Goal: Task Accomplishment & Management: Complete application form

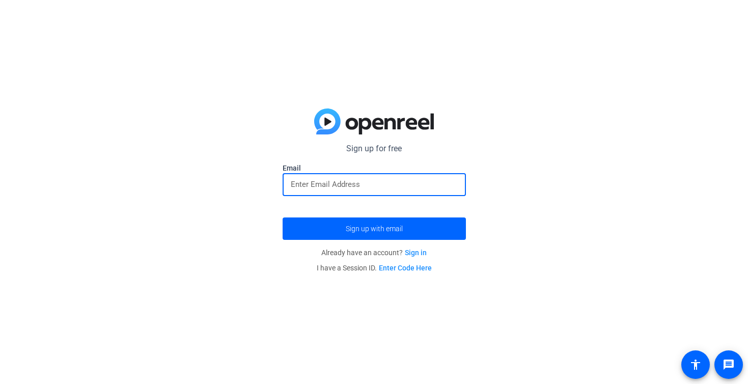
click at [375, 187] on input "email" at bounding box center [374, 184] width 167 height 12
type input "[PERSON_NAME][EMAIL_ADDRESS][PERSON_NAME][DOMAIN_NAME]"
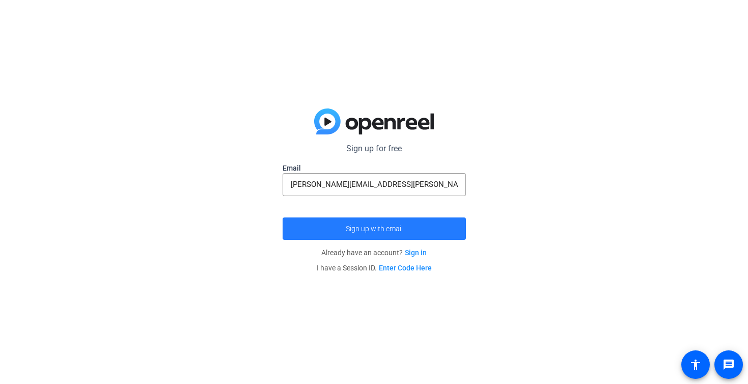
click at [354, 229] on span "Sign up with email" at bounding box center [374, 229] width 57 height 0
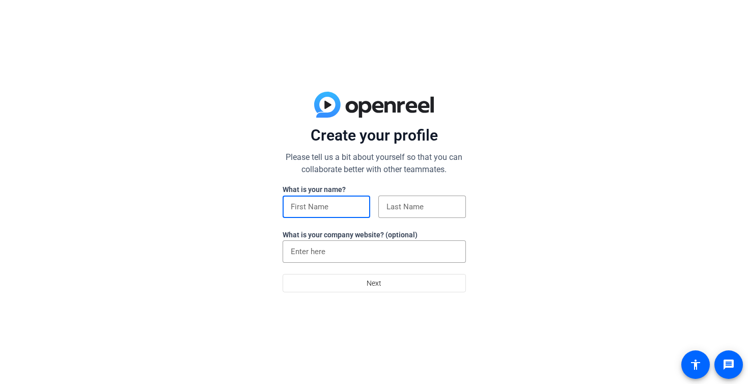
click at [342, 205] on input at bounding box center [326, 207] width 71 height 12
drag, startPoint x: 343, startPoint y: 208, endPoint x: 317, endPoint y: 208, distance: 26.0
click at [316, 208] on input "[PERSON_NAME]" at bounding box center [326, 207] width 71 height 12
type input "[PERSON_NAME]"
click at [403, 207] on input at bounding box center [421, 207] width 71 height 12
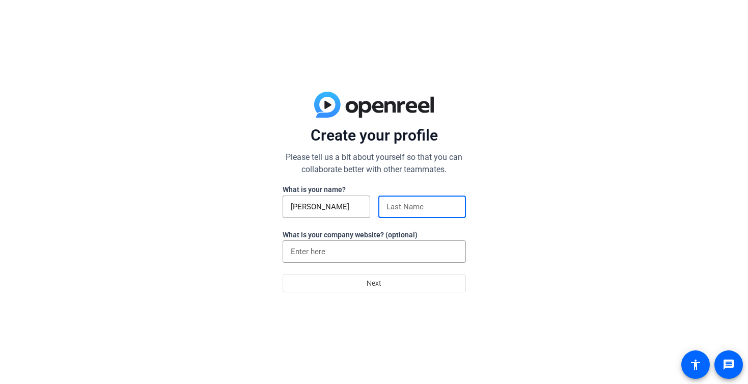
type input "[PERSON_NAME]"
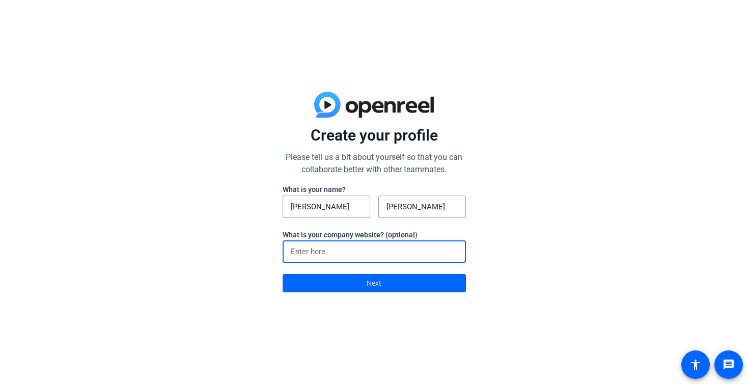
click at [339, 246] on input at bounding box center [374, 251] width 167 height 12
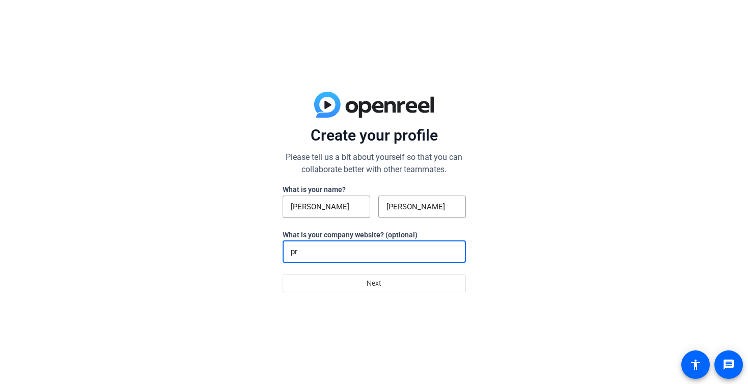
type input "p"
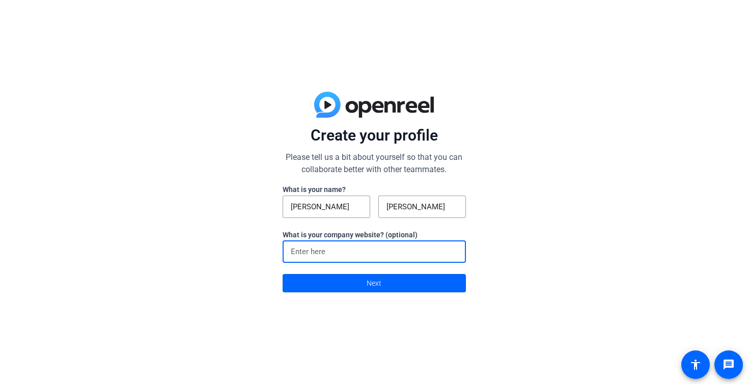
type input "a"
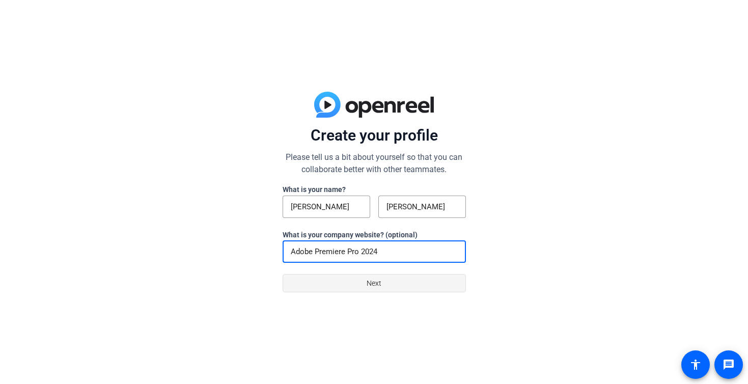
click at [408, 287] on span at bounding box center [374, 283] width 182 height 24
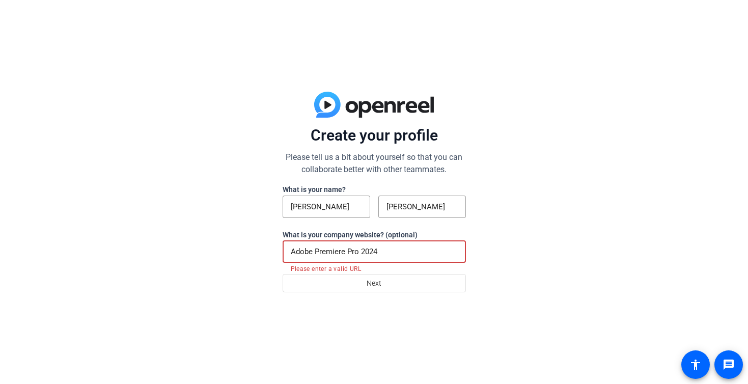
drag, startPoint x: 395, startPoint y: 256, endPoint x: 363, endPoint y: 254, distance: 31.6
click at [363, 254] on input "Adobe Premiere Pro 2024" at bounding box center [374, 251] width 167 height 12
type input "Adobe Premiere Pro"
click at [283, 274] on button "Next" at bounding box center [374, 283] width 183 height 18
click at [322, 289] on span at bounding box center [374, 283] width 182 height 24
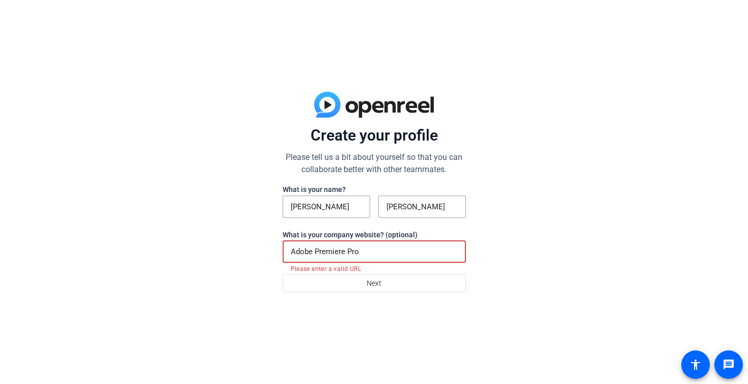
drag, startPoint x: 364, startPoint y: 257, endPoint x: 268, endPoint y: 248, distance: 96.6
click at [268, 248] on div "Create your profile Please tell us a bit about yourself so that you can collabo…" at bounding box center [374, 192] width 748 height 384
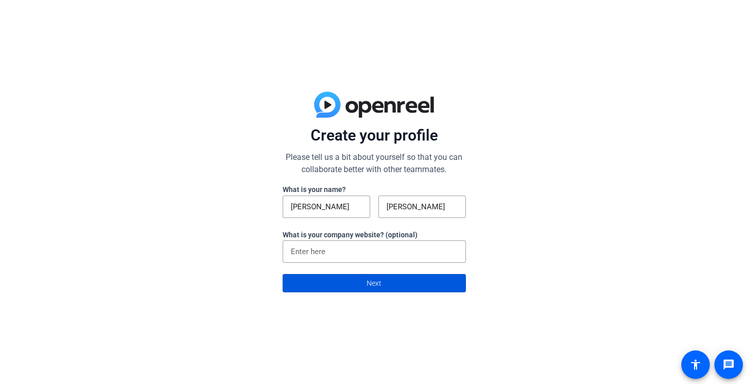
click at [374, 295] on span at bounding box center [374, 283] width 182 height 24
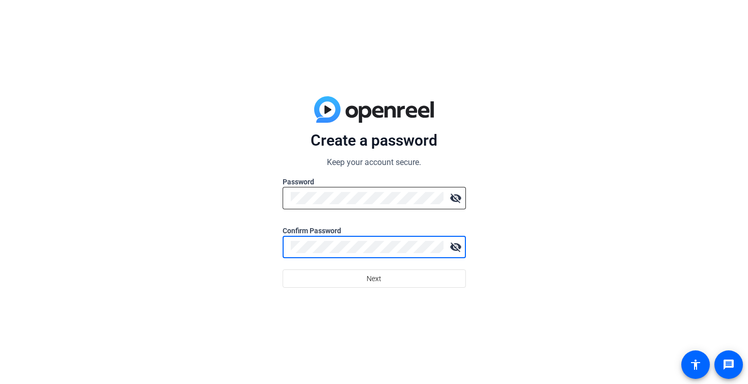
click at [456, 201] on mat-icon "visibility_off" at bounding box center [455, 198] width 20 height 20
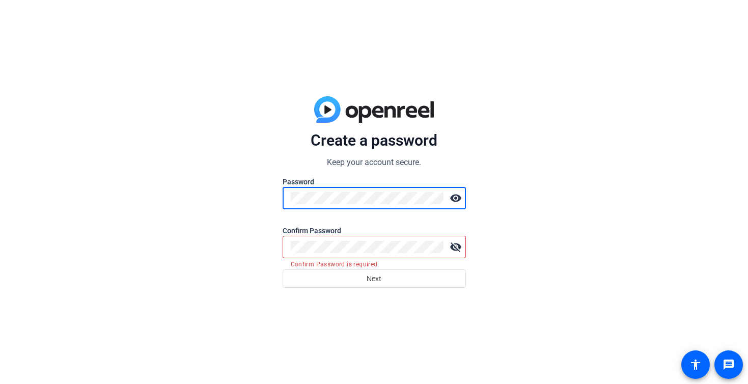
click at [457, 247] on mat-icon "visibility_off" at bounding box center [455, 247] width 20 height 20
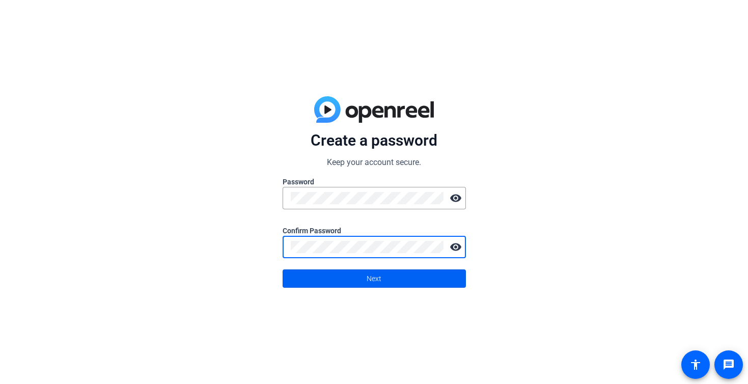
click at [404, 277] on span at bounding box center [374, 278] width 182 height 24
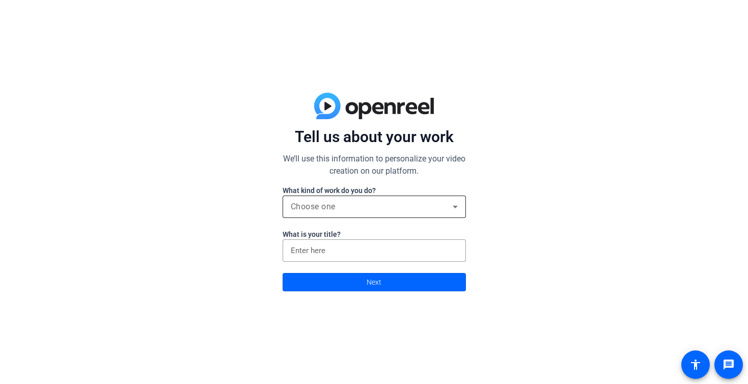
click at [371, 212] on div "Choose one" at bounding box center [374, 206] width 167 height 22
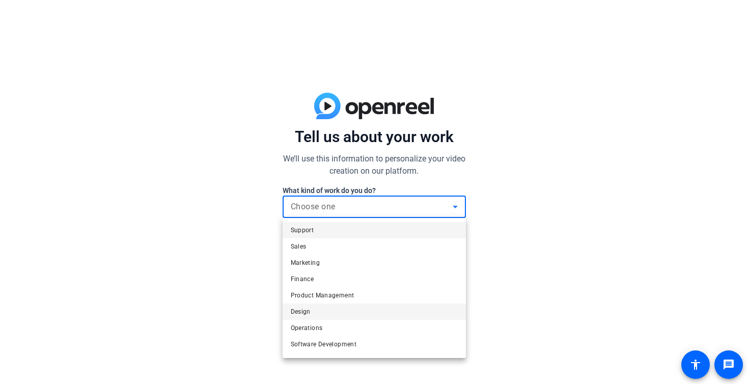
click at [322, 310] on mat-option "Design" at bounding box center [374, 311] width 183 height 16
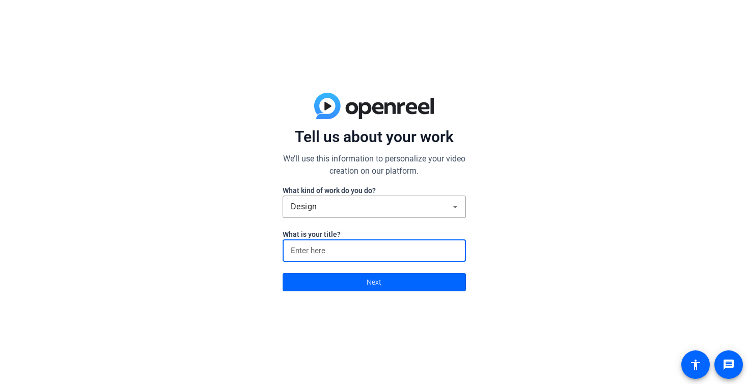
click at [317, 248] on input at bounding box center [374, 250] width 167 height 12
type input "u"
type input "Music"
click button "Next" at bounding box center [374, 282] width 183 height 18
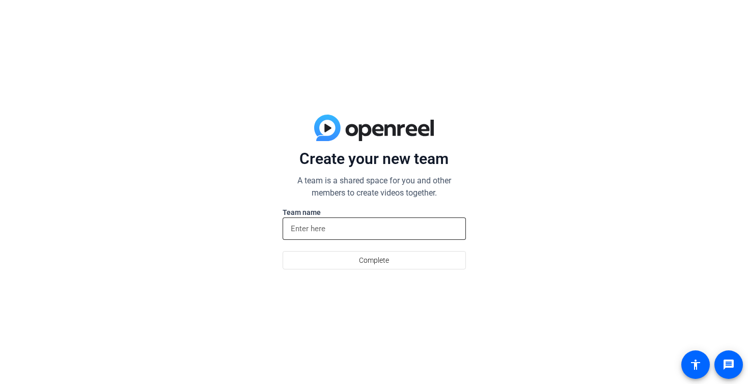
click at [331, 223] on input at bounding box center [374, 228] width 167 height 12
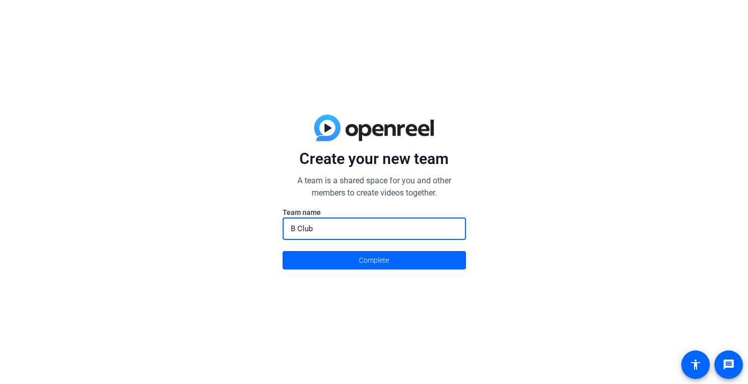
type input "B Club"
click at [283, 251] on button "Complete" at bounding box center [374, 260] width 183 height 18
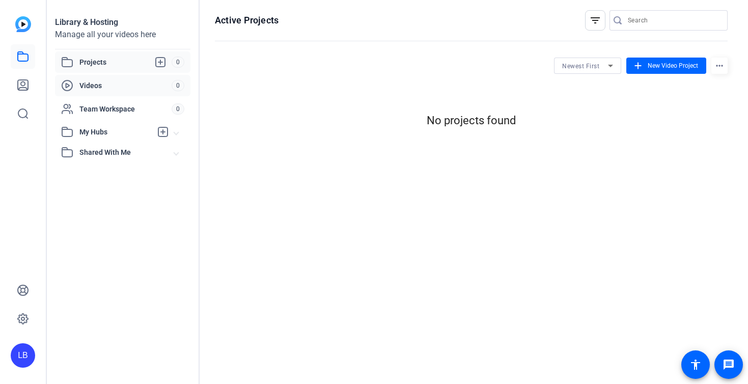
click at [103, 86] on span "Videos" at bounding box center [125, 85] width 92 height 10
